Goal: Transaction & Acquisition: Book appointment/travel/reservation

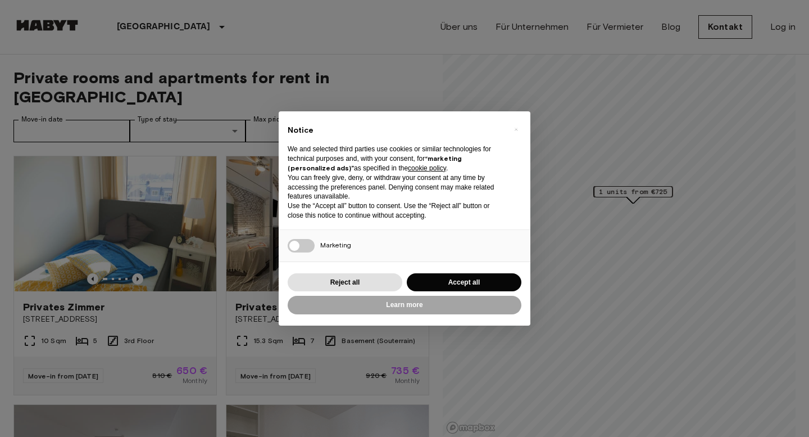
scroll to position [20, 0]
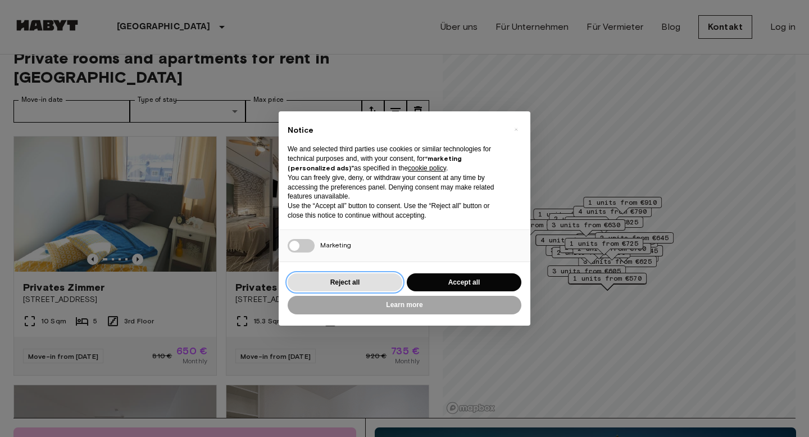
click at [387, 281] on button "Reject all" at bounding box center [345, 282] width 115 height 19
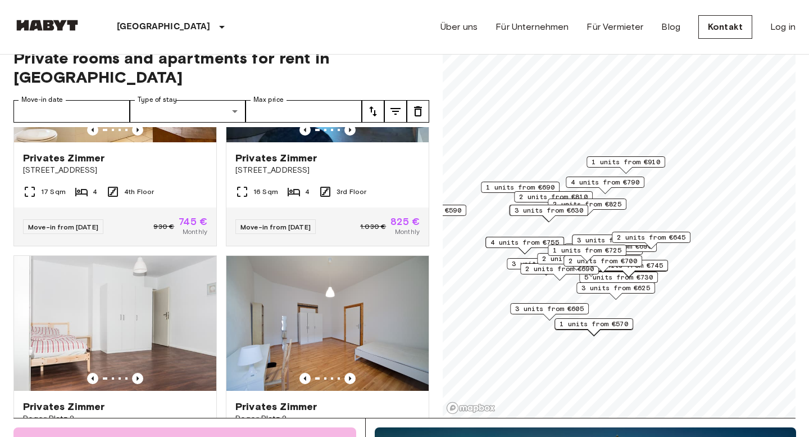
scroll to position [1872, 0]
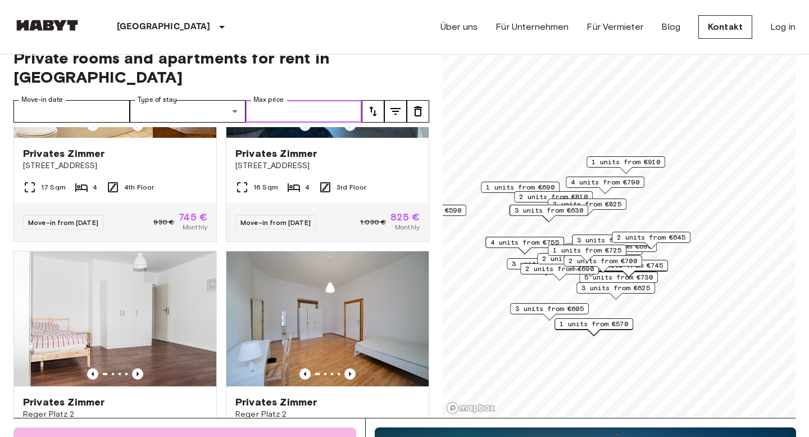
click at [325, 100] on input "Max price" at bounding box center [304, 111] width 116 height 22
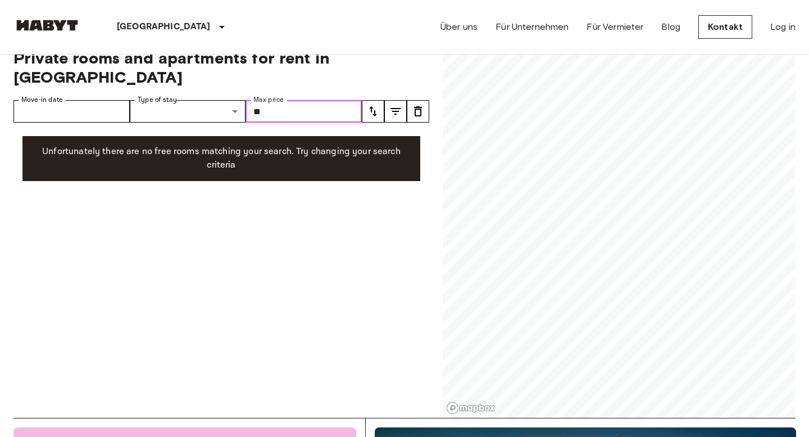
type input "*"
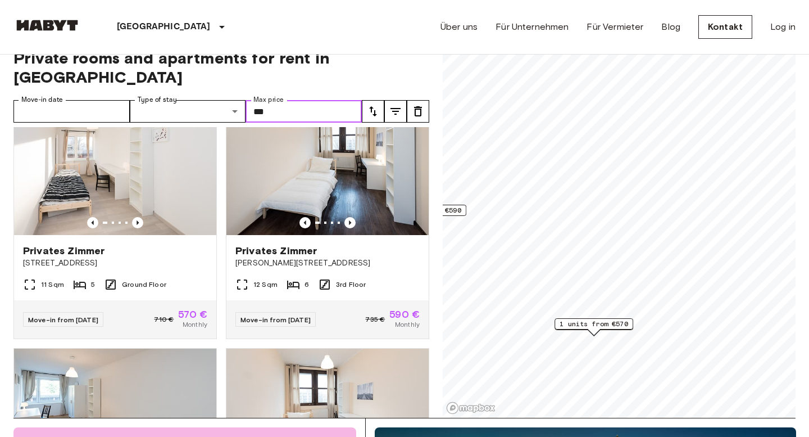
scroll to position [44, 0]
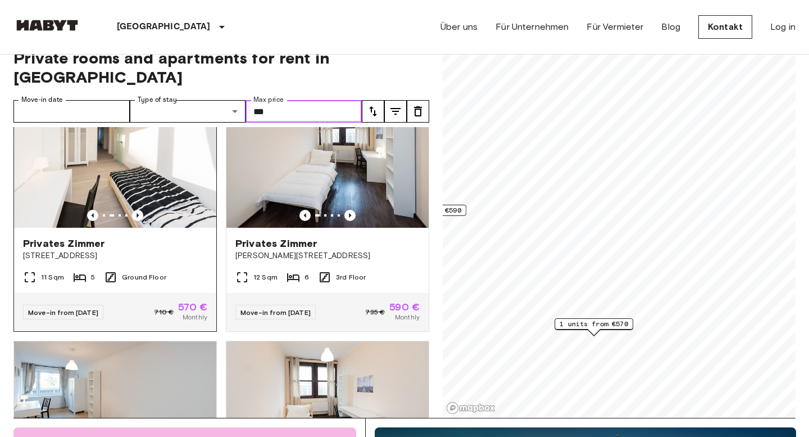
click at [52, 149] on img at bounding box center [115, 160] width 202 height 135
type input "***"
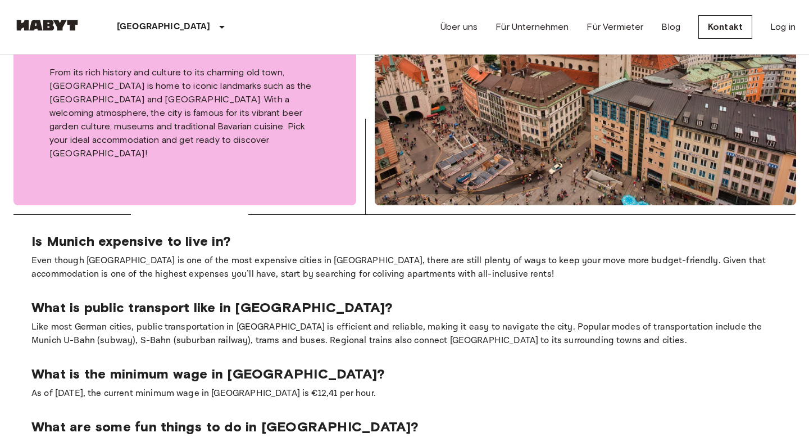
scroll to position [544, 0]
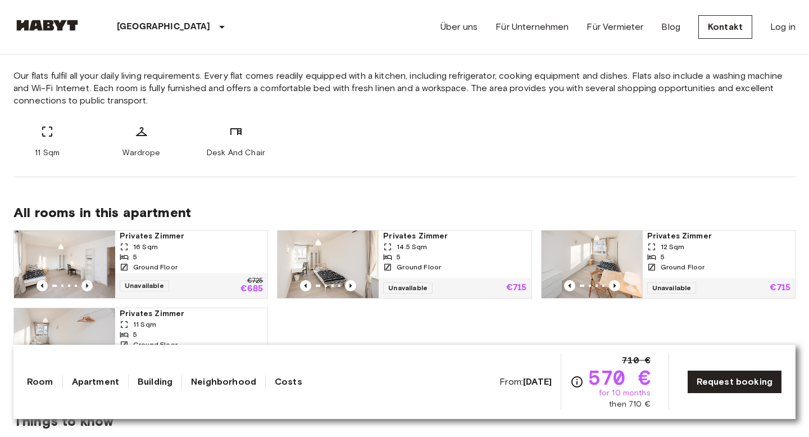
scroll to position [450, 0]
